Goal: Feedback & Contribution: Leave review/rating

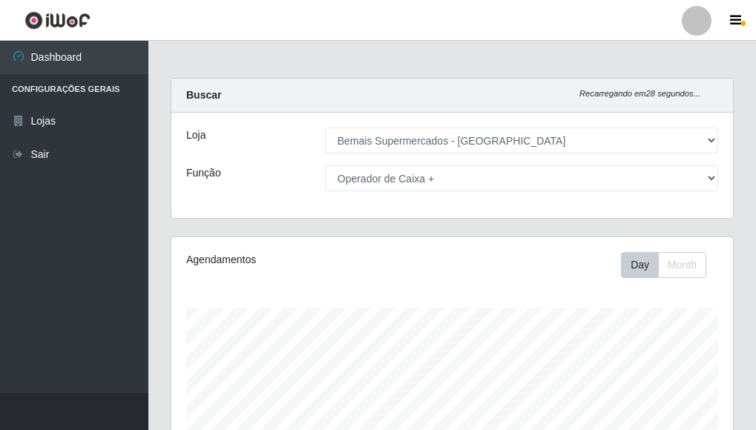
select select "249"
click at [707, 182] on select "[Selecione...] ASG ASG + ASG ++ Auxiliar de Depósito Auxiliar de Depósito + Aux…" at bounding box center [521, 178] width 393 height 26
click at [705, 179] on select "[Selecione...] ASG ASG + ASG ++ Auxiliar de Depósito Auxiliar de Depósito + Aux…" at bounding box center [521, 178] width 393 height 26
select select "[Selecione...]"
click at [325, 165] on select "[Selecione...] ASG ASG + ASG ++ Auxiliar de Depósito Auxiliar de Depósito + Aux…" at bounding box center [521, 178] width 393 height 26
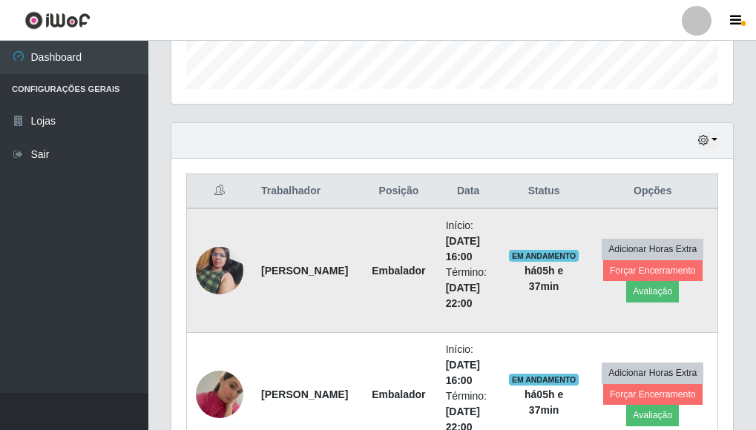
scroll to position [439, 0]
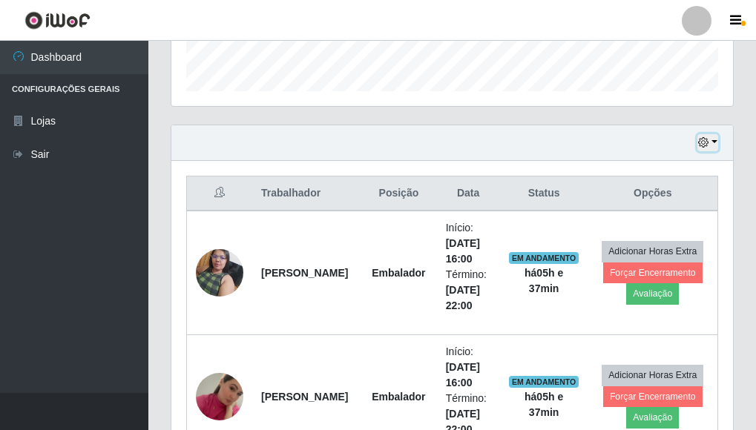
click at [712, 138] on button "button" at bounding box center [707, 142] width 21 height 17
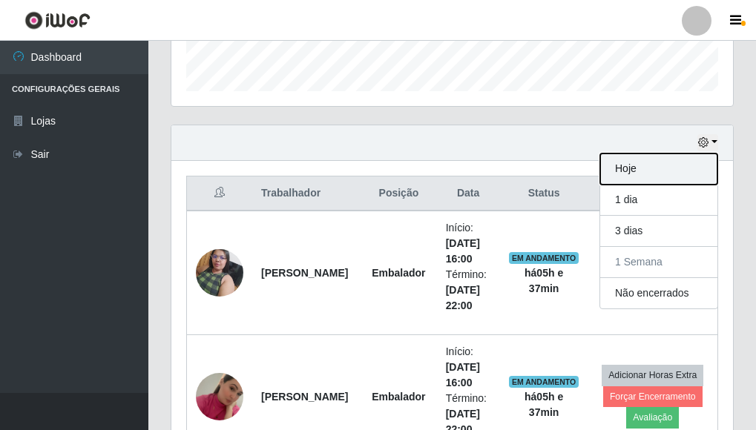
click at [633, 170] on button "Hoje" at bounding box center [658, 169] width 117 height 31
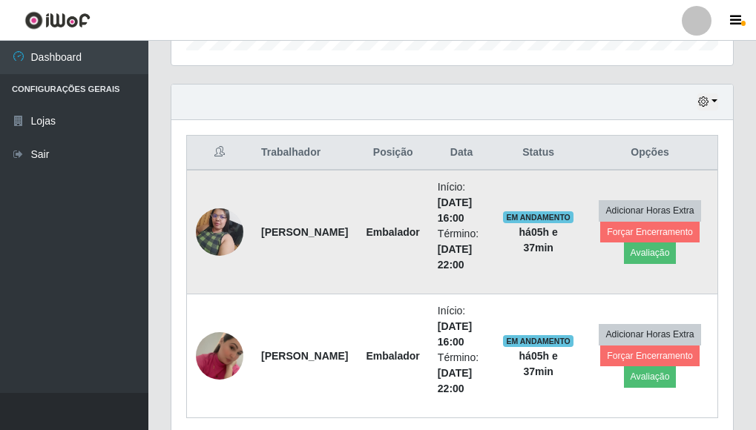
scroll to position [538, 0]
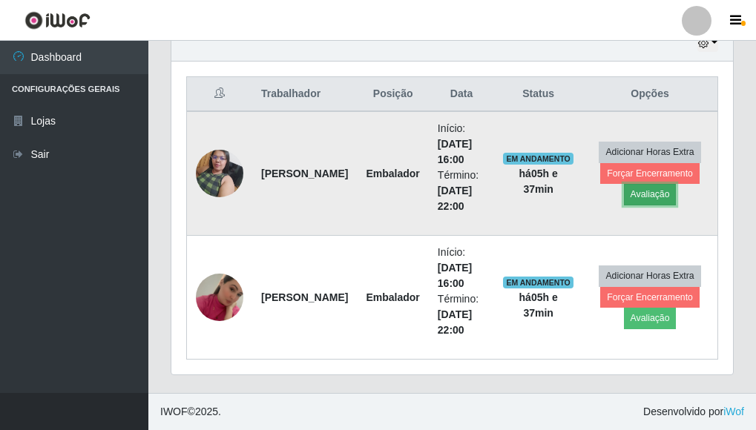
click at [653, 197] on button "Avaliação" at bounding box center [650, 194] width 53 height 21
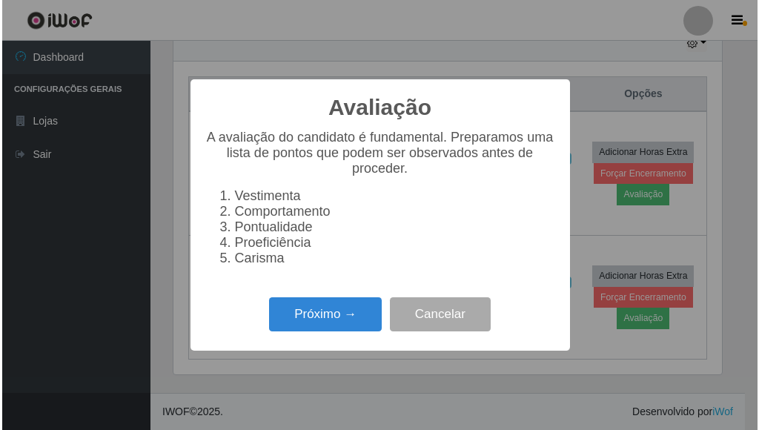
scroll to position [308, 552]
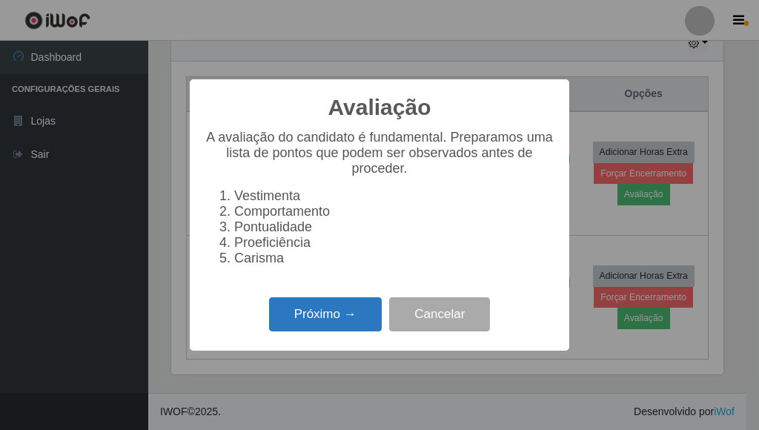
click at [346, 326] on button "Próximo →" at bounding box center [325, 314] width 113 height 35
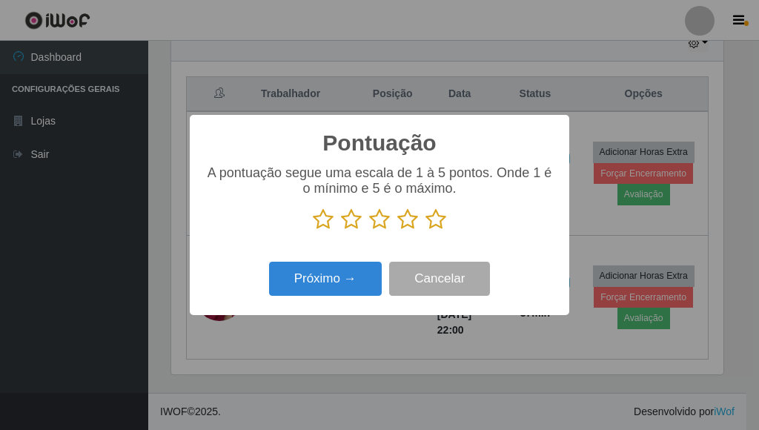
scroll to position [741279, 741034]
click at [436, 219] on icon at bounding box center [436, 219] width 21 height 22
click at [426, 231] on input "radio" at bounding box center [426, 231] width 0 height 0
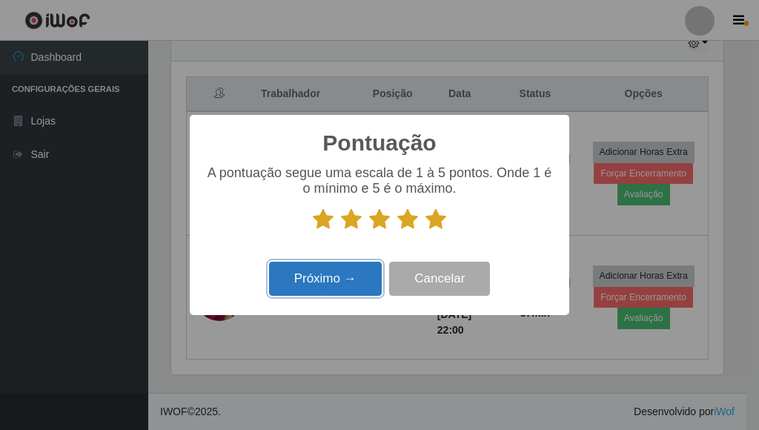
click at [360, 274] on button "Próximo →" at bounding box center [325, 279] width 113 height 35
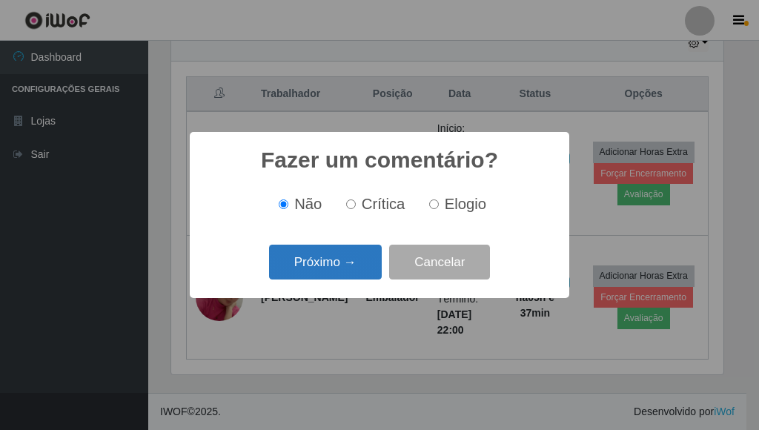
click at [326, 266] on button "Próximo →" at bounding box center [325, 262] width 113 height 35
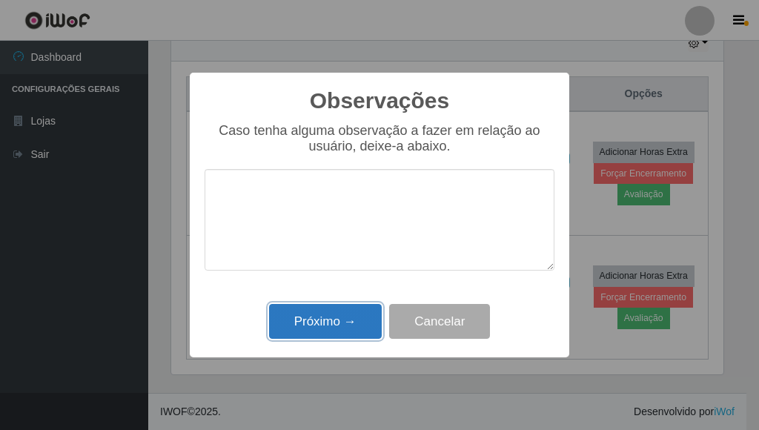
click at [336, 316] on button "Próximo →" at bounding box center [325, 321] width 113 height 35
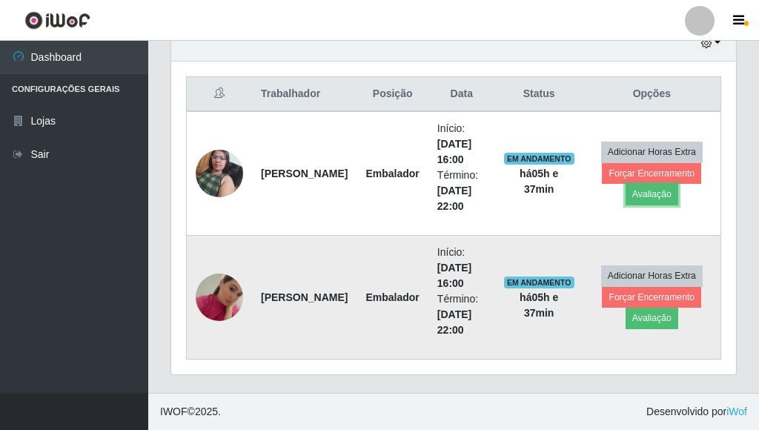
scroll to position [308, 561]
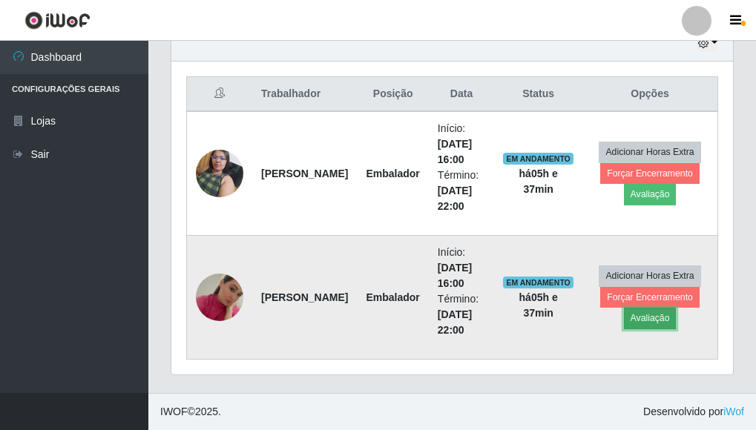
click at [660, 318] on button "Avaliação" at bounding box center [650, 318] width 53 height 21
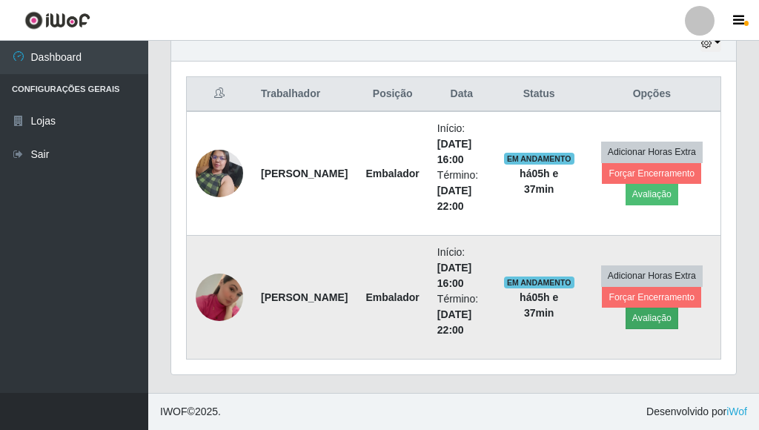
scroll to position [308, 552]
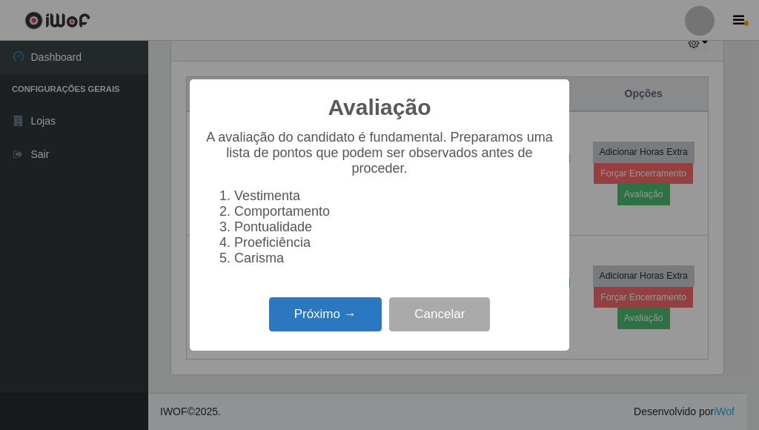
click at [366, 326] on button "Próximo →" at bounding box center [325, 314] width 113 height 35
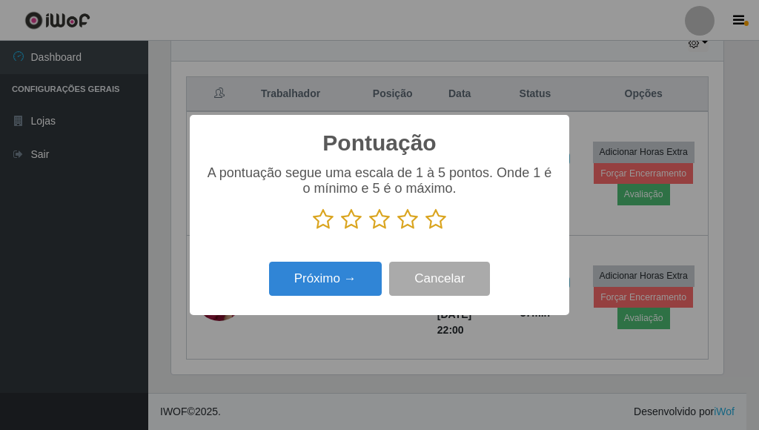
scroll to position [741279, 741034]
click at [442, 223] on icon at bounding box center [436, 219] width 21 height 22
click at [426, 231] on input "radio" at bounding box center [426, 231] width 0 height 0
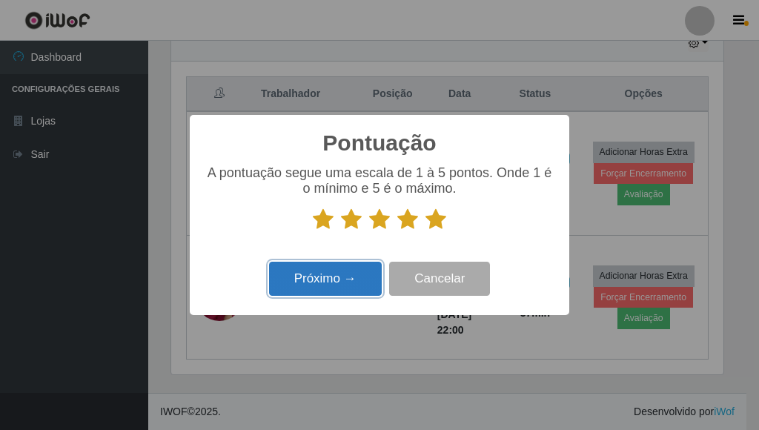
click at [351, 269] on button "Próximo →" at bounding box center [325, 279] width 113 height 35
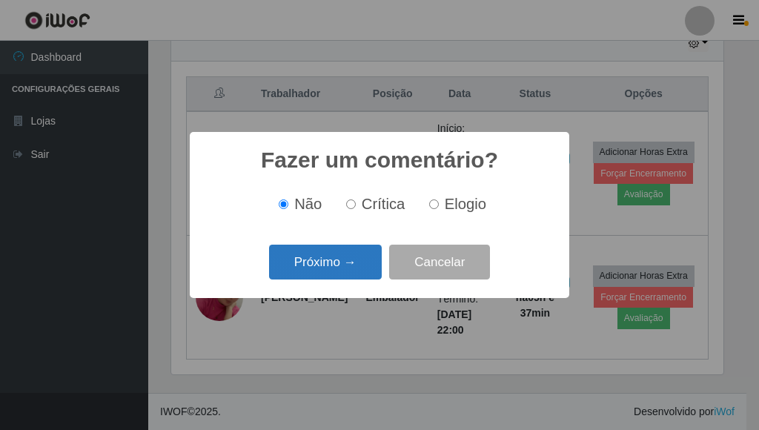
click at [345, 265] on button "Próximo →" at bounding box center [325, 262] width 113 height 35
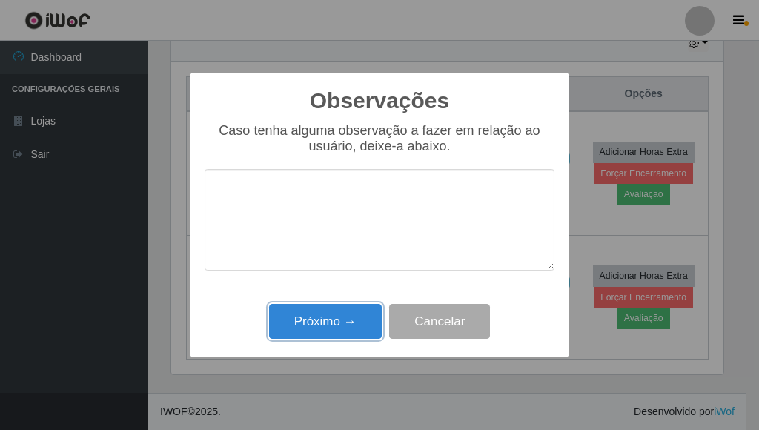
click at [357, 325] on button "Próximo →" at bounding box center [325, 321] width 113 height 35
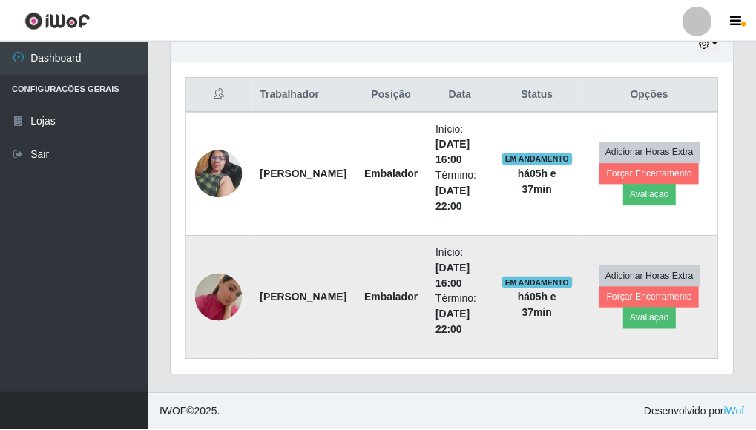
scroll to position [308, 561]
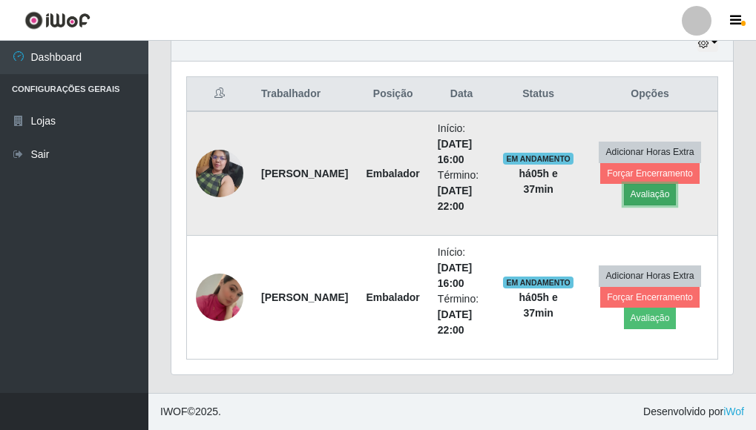
click at [647, 195] on button "Avaliação" at bounding box center [650, 194] width 53 height 21
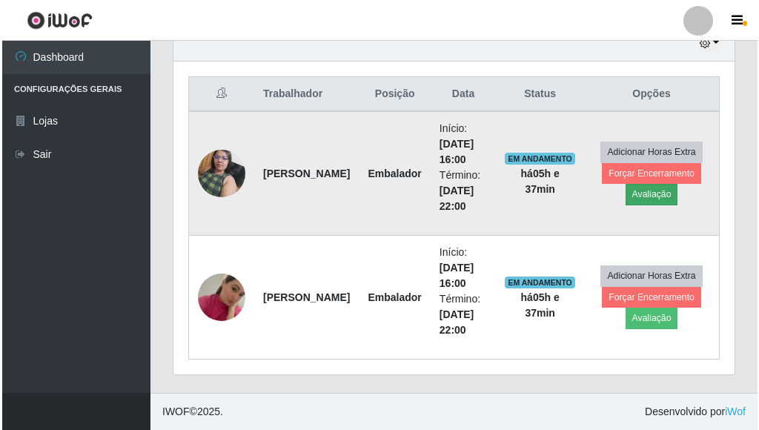
scroll to position [308, 552]
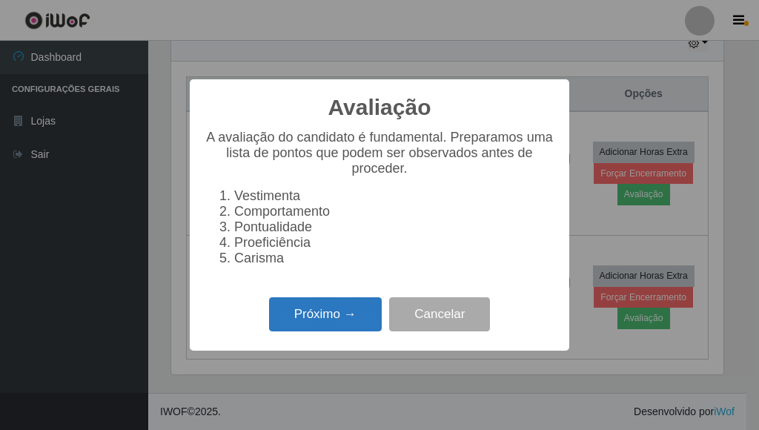
click at [331, 329] on button "Próximo →" at bounding box center [325, 314] width 113 height 35
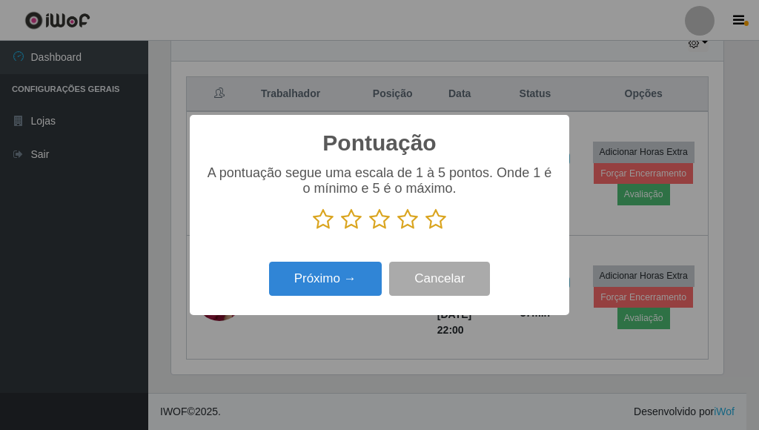
click at [435, 222] on icon at bounding box center [436, 219] width 21 height 22
click at [426, 231] on input "radio" at bounding box center [426, 231] width 0 height 0
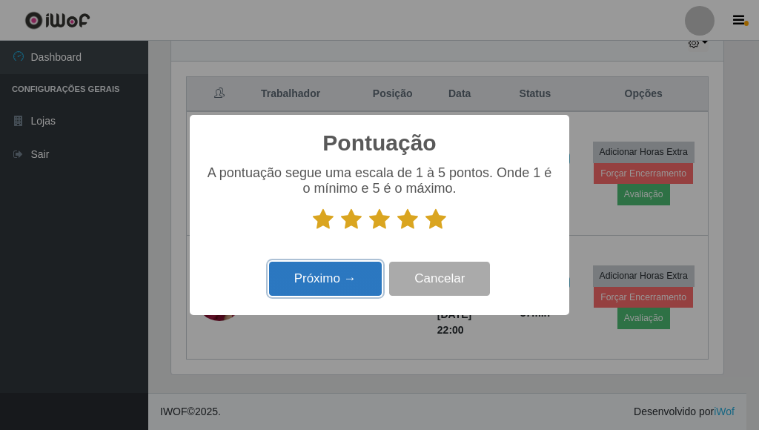
click at [326, 283] on button "Próximo →" at bounding box center [325, 279] width 113 height 35
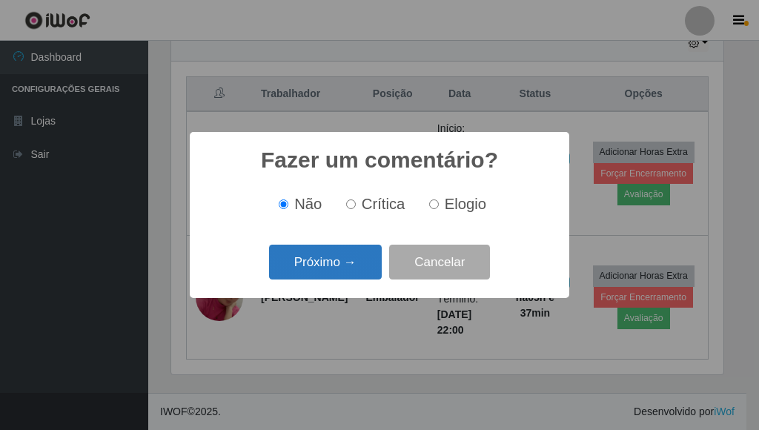
click at [337, 263] on button "Próximo →" at bounding box center [325, 262] width 113 height 35
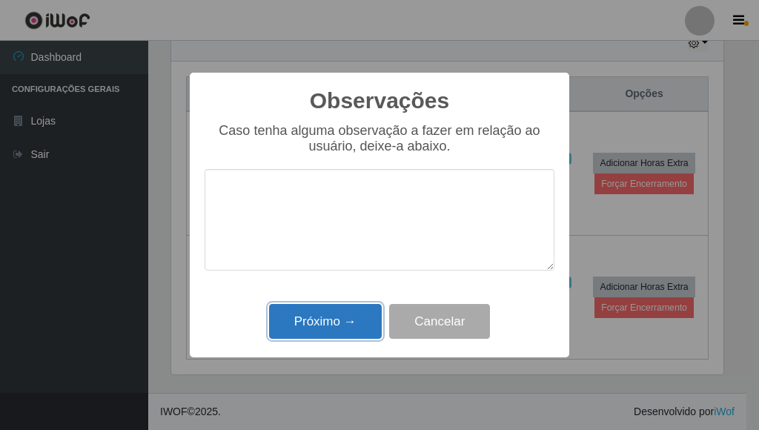
click at [352, 317] on button "Próximo →" at bounding box center [325, 321] width 113 height 35
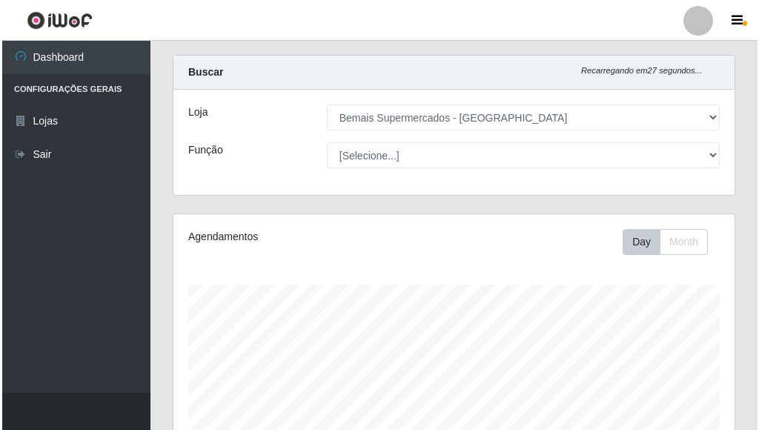
scroll to position [538, 0]
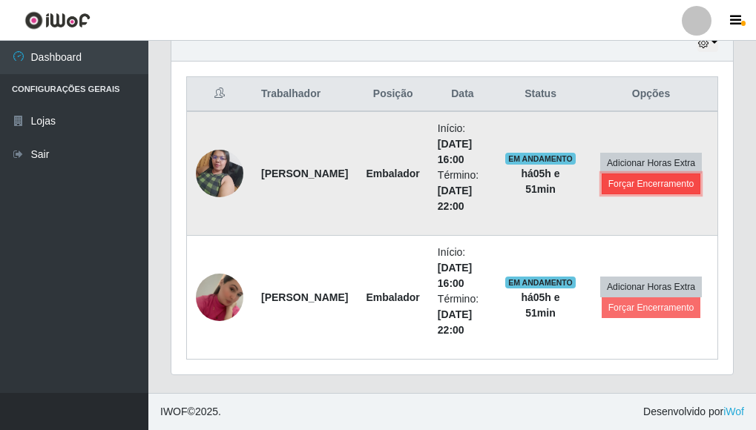
click at [667, 185] on button "Forçar Encerramento" at bounding box center [650, 184] width 99 height 21
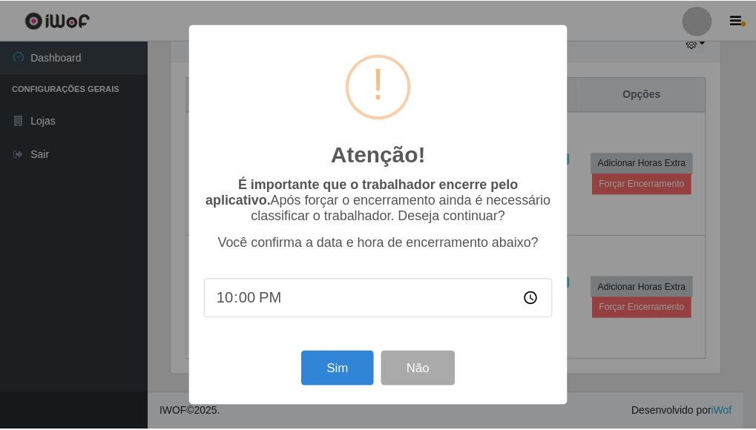
scroll to position [308, 552]
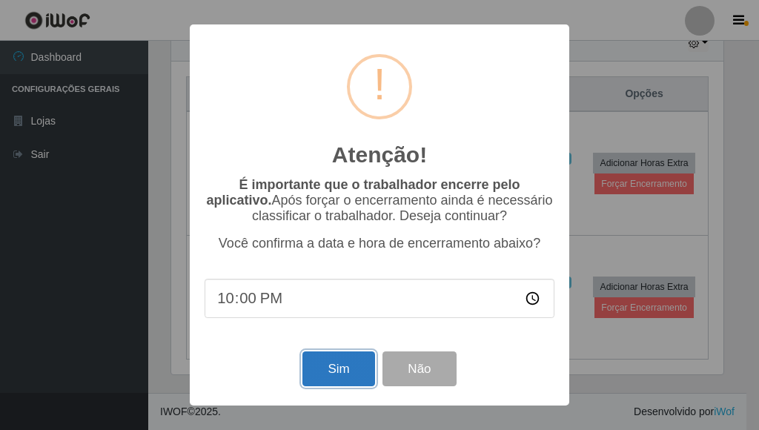
click at [323, 380] on button "Sim" at bounding box center [339, 369] width 72 height 35
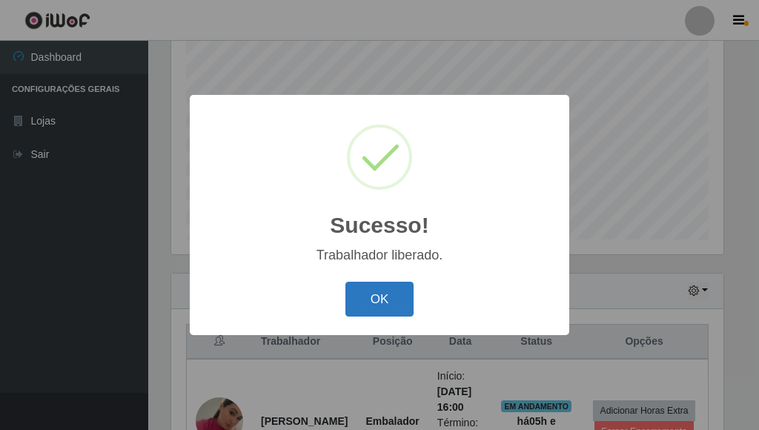
click at [384, 299] on button "OK" at bounding box center [380, 299] width 69 height 35
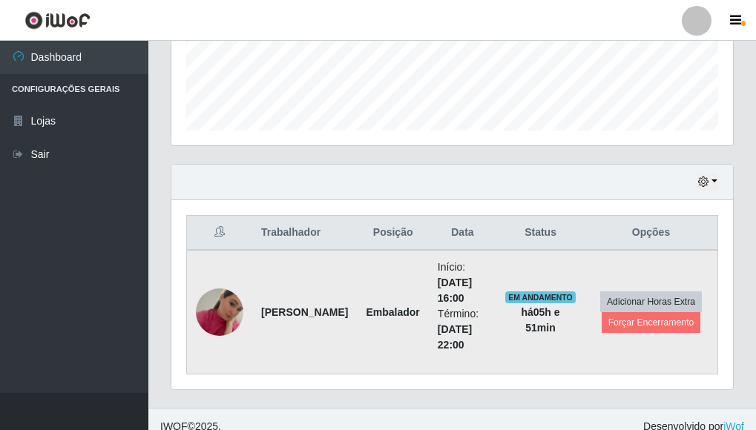
scroll to position [415, 0]
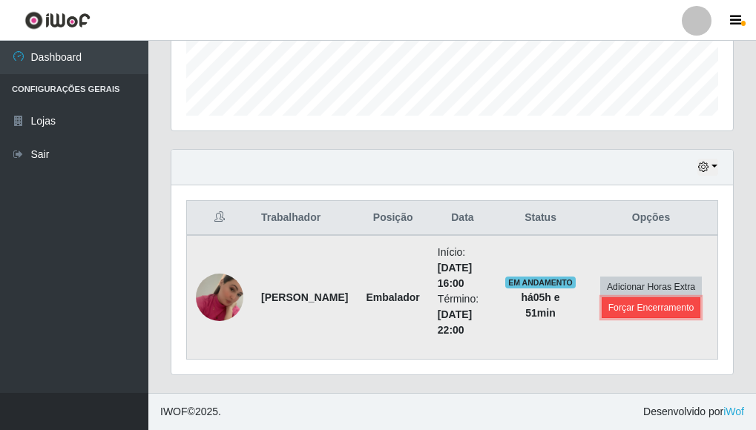
click at [644, 302] on button "Forçar Encerramento" at bounding box center [650, 307] width 99 height 21
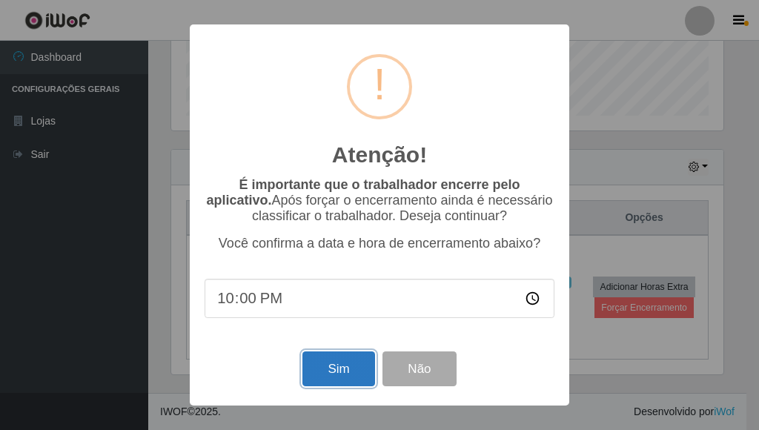
click at [347, 363] on button "Sim" at bounding box center [339, 369] width 72 height 35
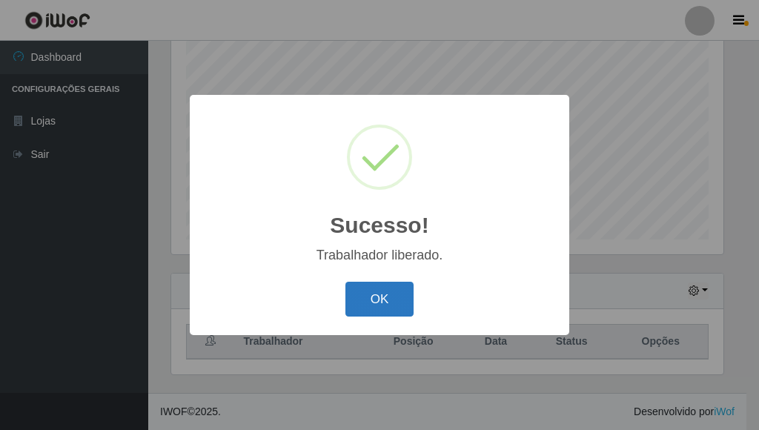
click at [392, 303] on button "OK" at bounding box center [380, 299] width 69 height 35
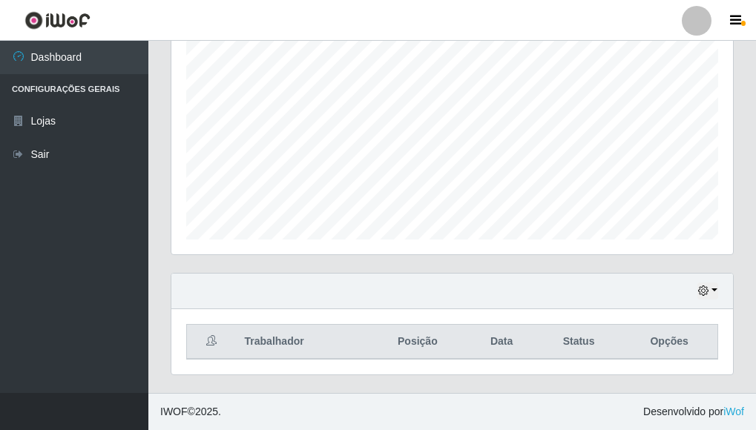
scroll to position [308, 561]
